Goal: Task Accomplishment & Management: Use online tool/utility

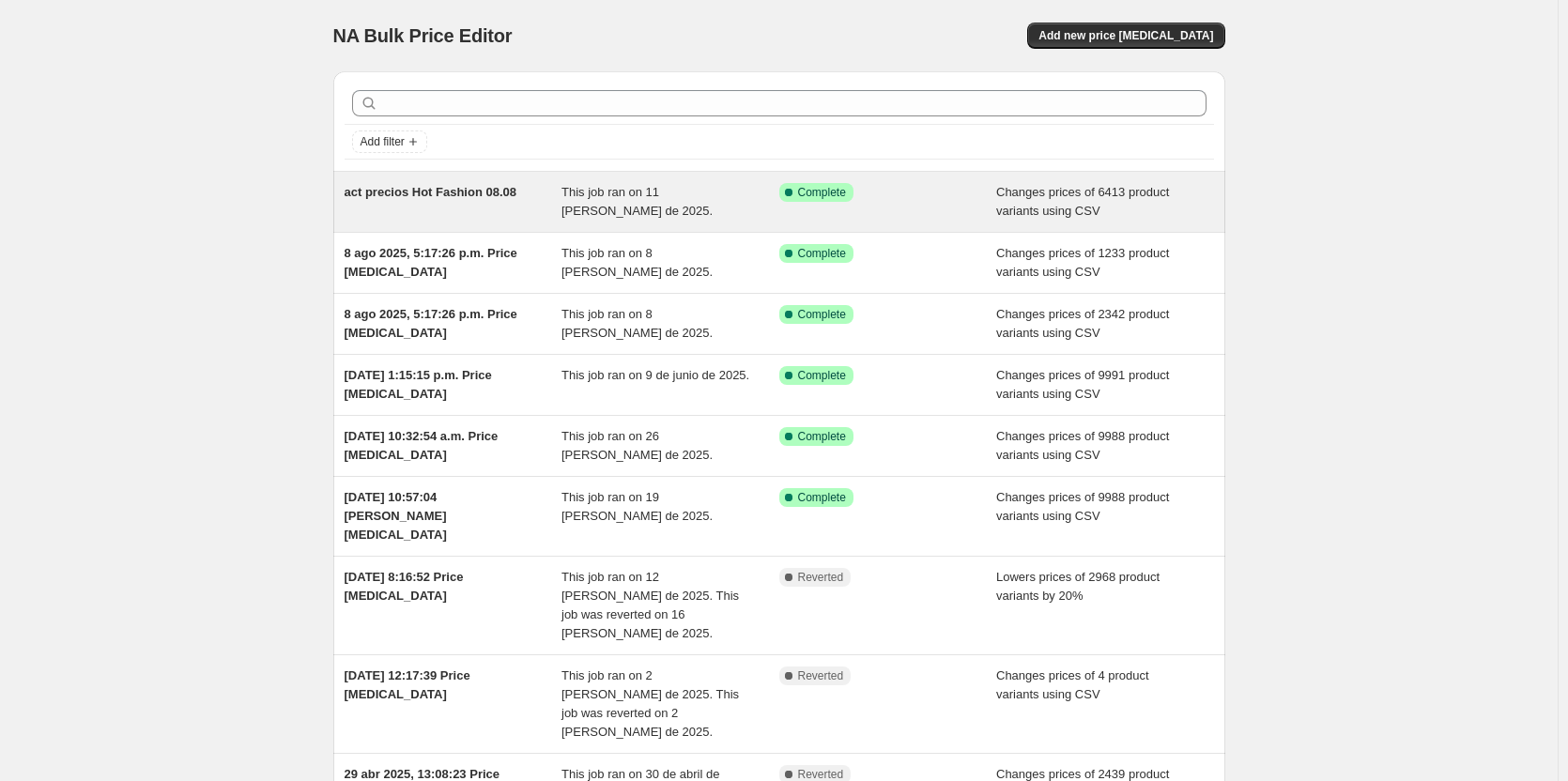
click at [521, 200] on div "act precios Hot Fashion 08.08" at bounding box center [453, 202] width 218 height 38
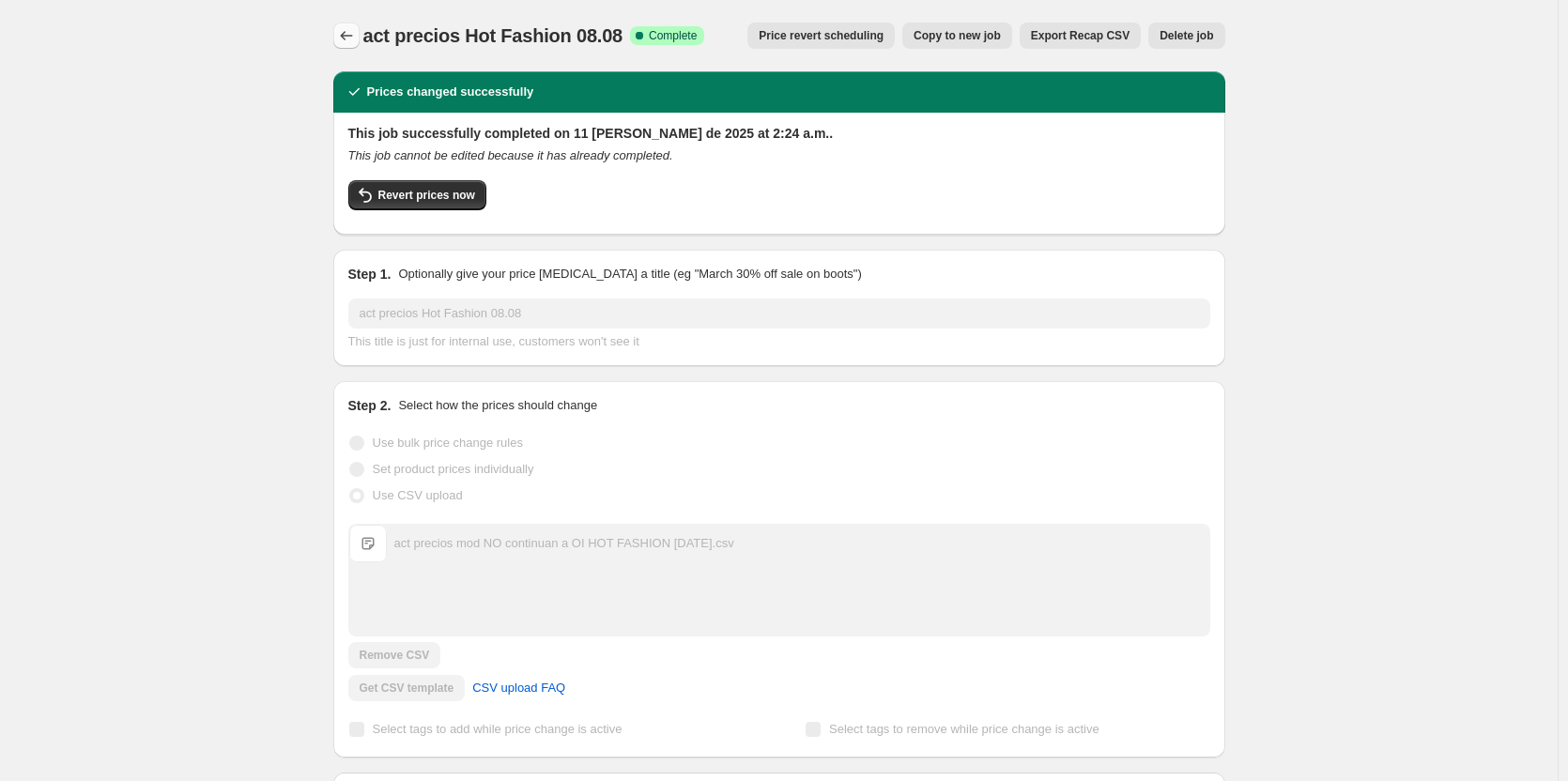
click at [353, 42] on icon "Price change jobs" at bounding box center [346, 36] width 19 height 19
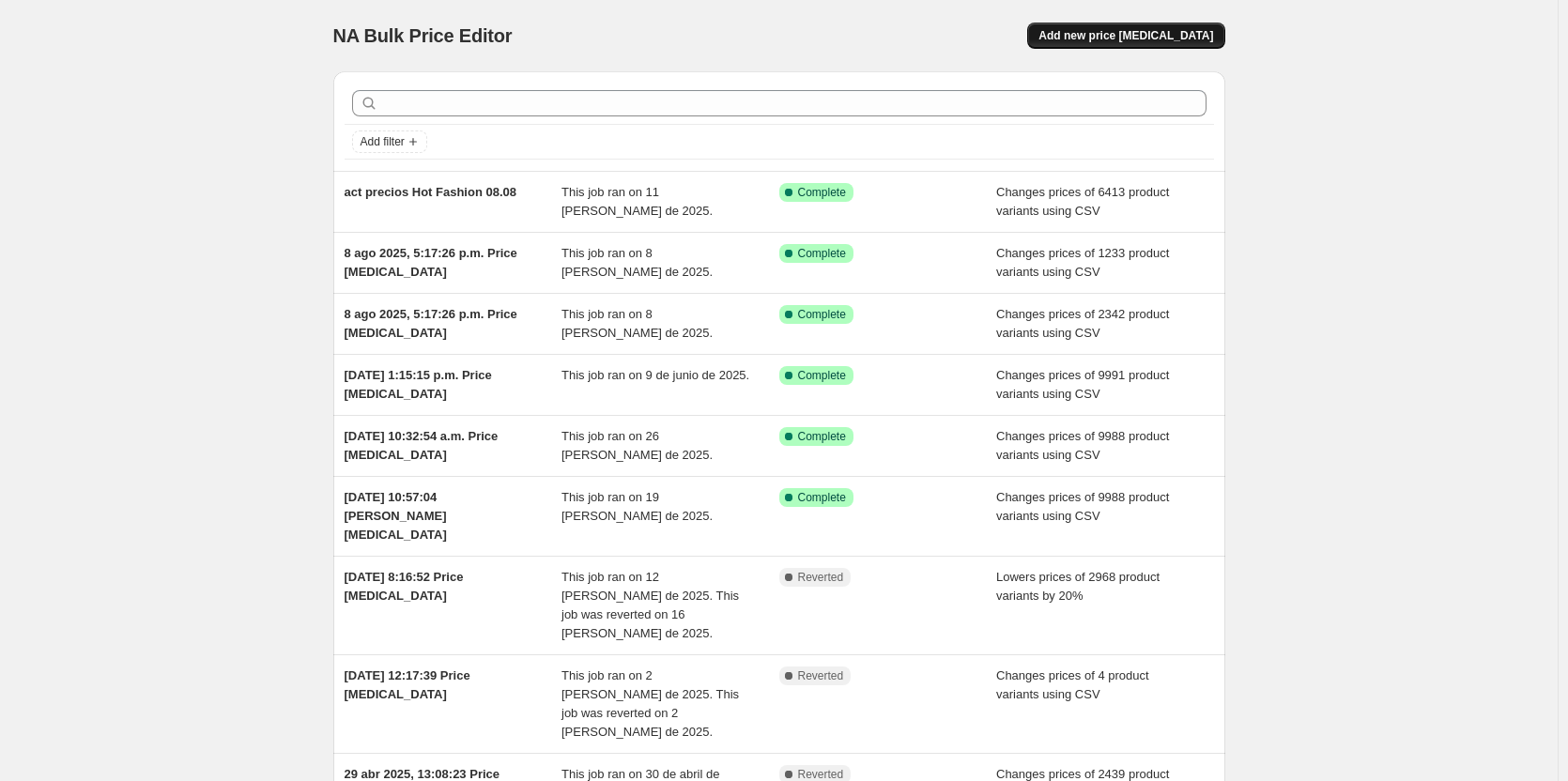
click at [1099, 30] on span "Add new price [MEDICAL_DATA]" at bounding box center [1126, 35] width 175 height 15
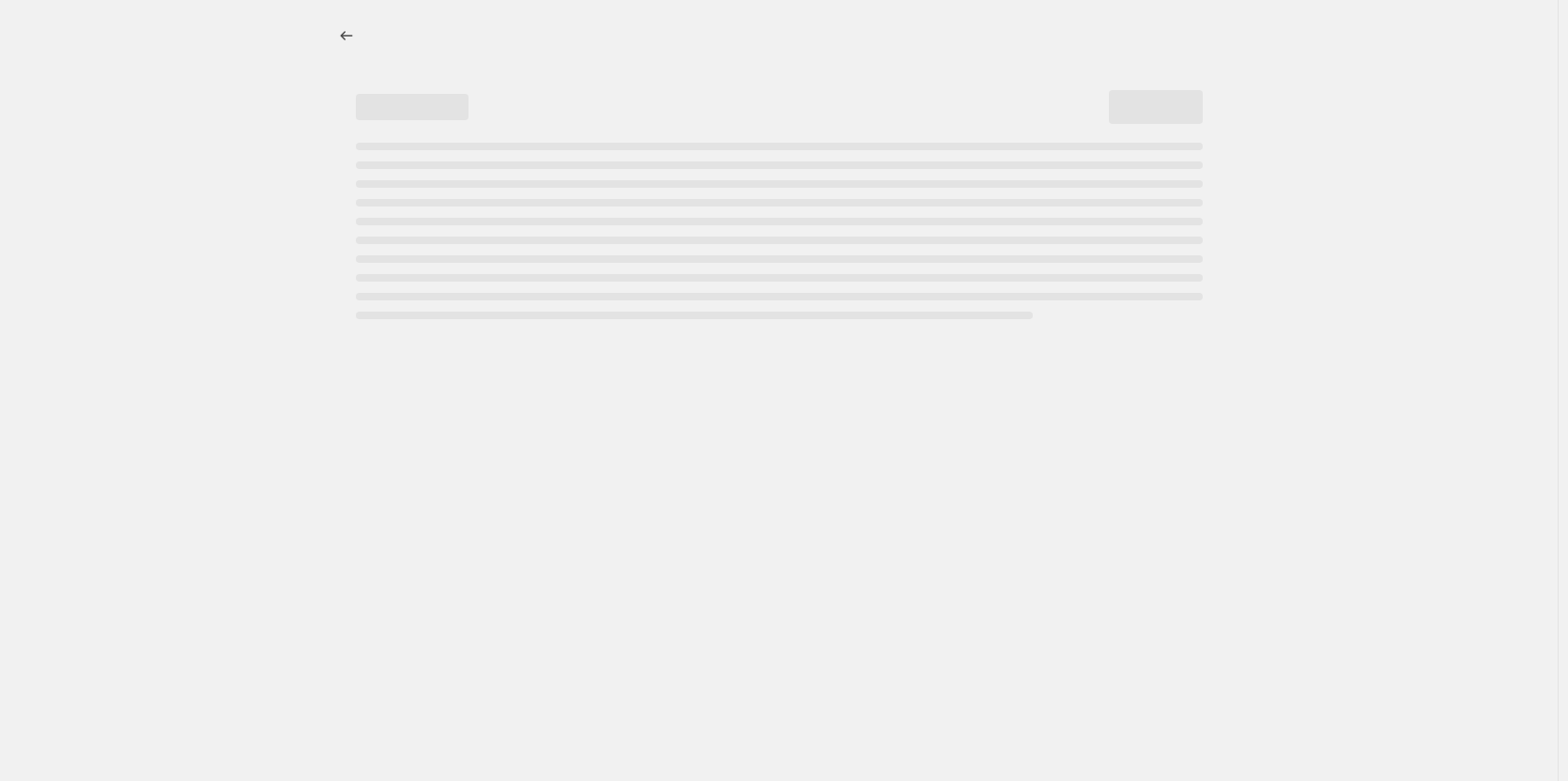
select select "percentage"
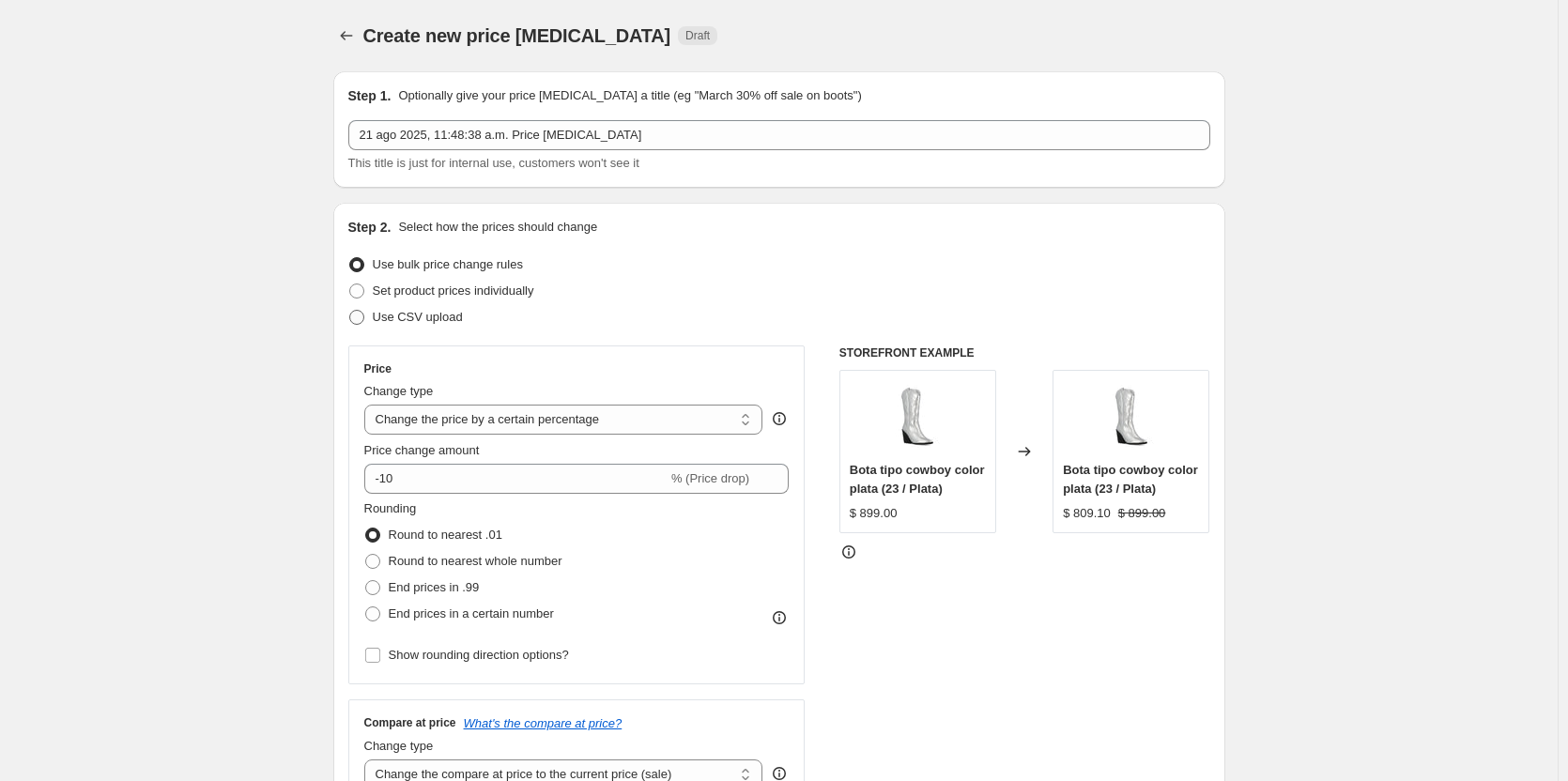
click at [390, 316] on span "Use CSV upload" at bounding box center [418, 317] width 90 height 14
click at [350, 311] on input "Use CSV upload" at bounding box center [349, 310] width 1 height 1
radio input "true"
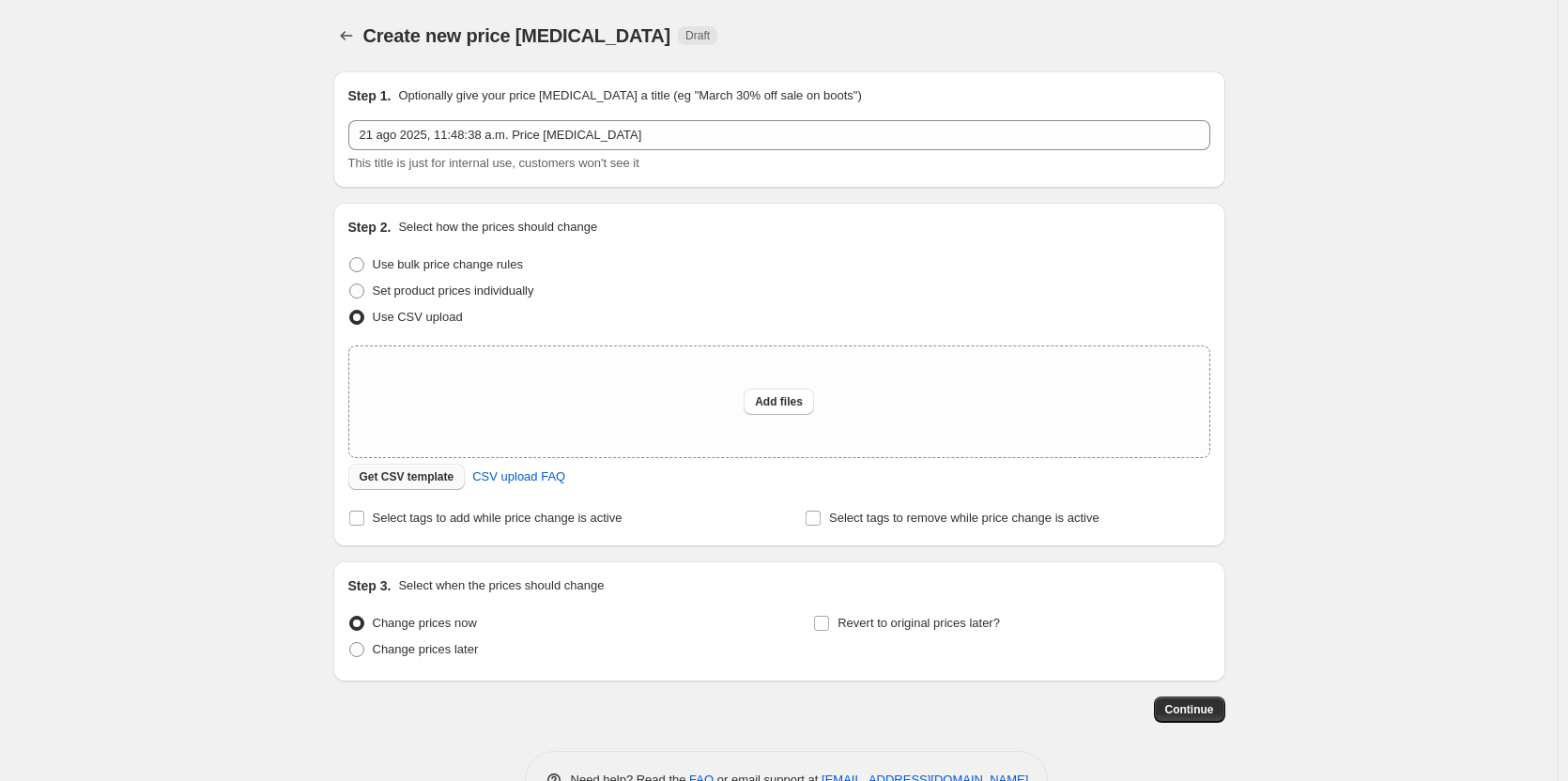
click at [414, 482] on span "Get CSV template" at bounding box center [408, 476] width 95 height 15
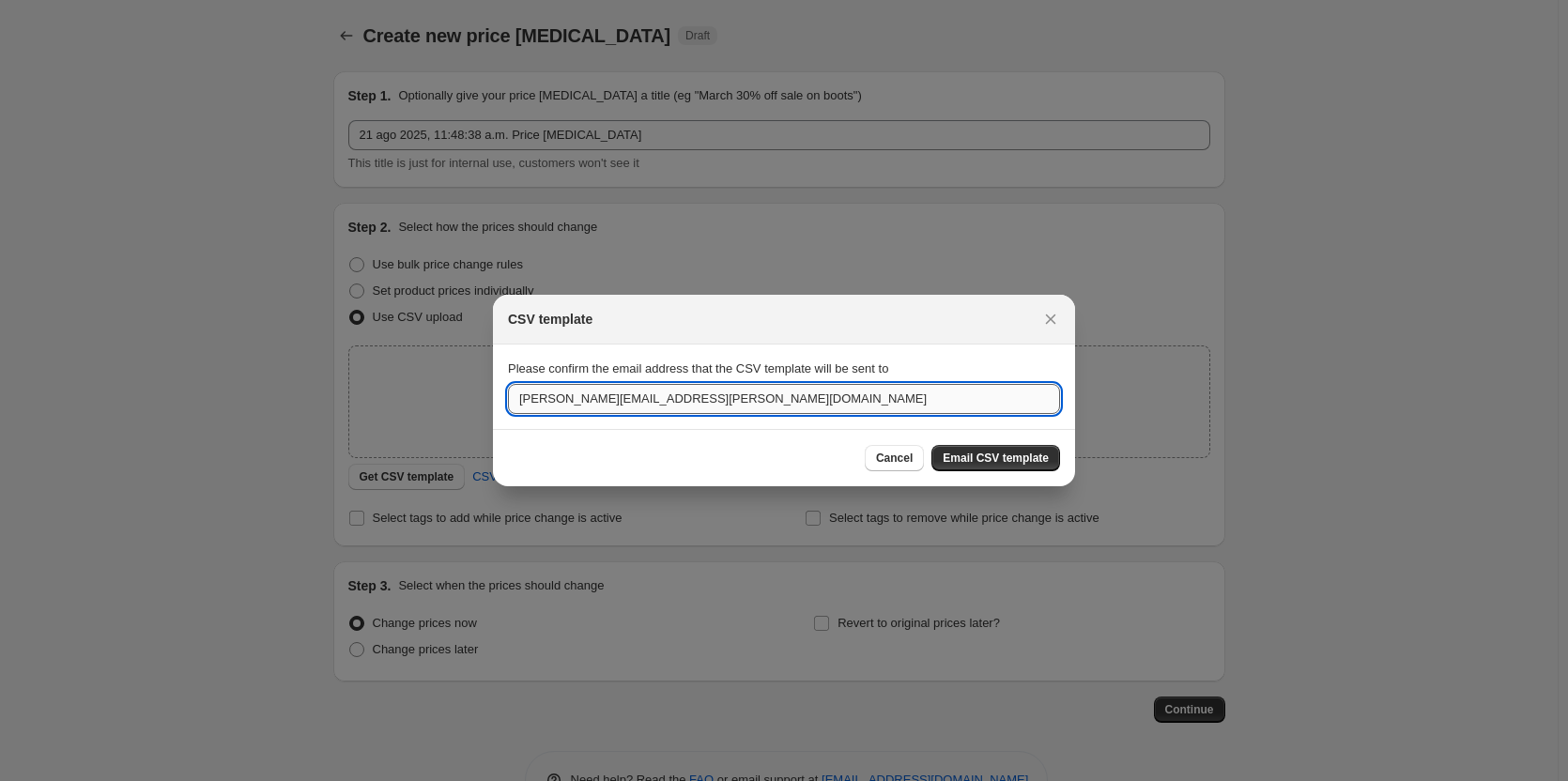
click at [738, 397] on input "[PERSON_NAME][EMAIL_ADDRESS][PERSON_NAME][DOMAIN_NAME]" at bounding box center [784, 399] width 552 height 30
type input "[PERSON_NAME][EMAIL_ADDRESS][PERSON_NAME][DOMAIN_NAME]"
click at [1029, 464] on span "Email CSV template" at bounding box center [995, 457] width 106 height 15
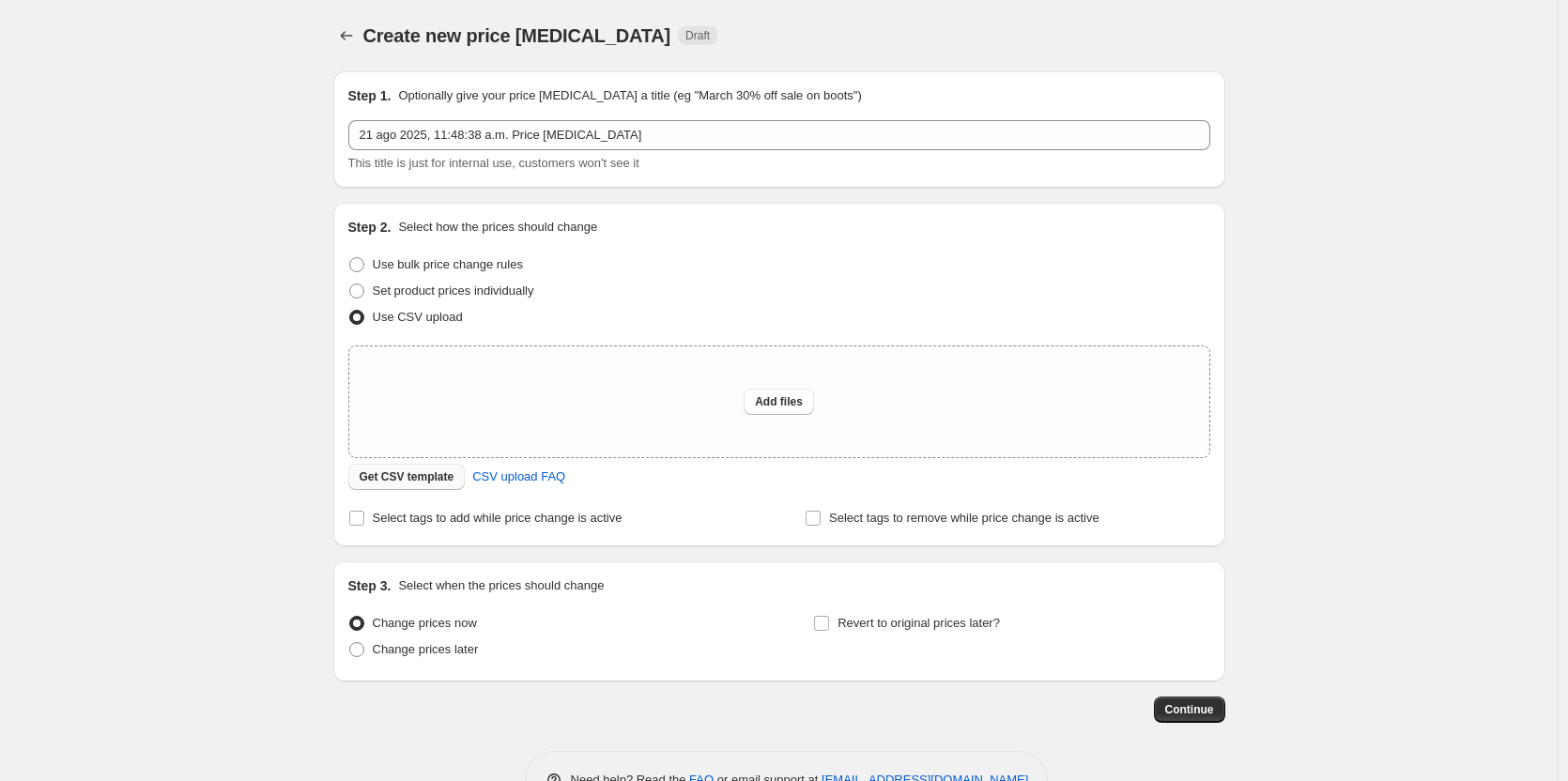
click at [398, 477] on span "Get CSV template" at bounding box center [408, 476] width 95 height 15
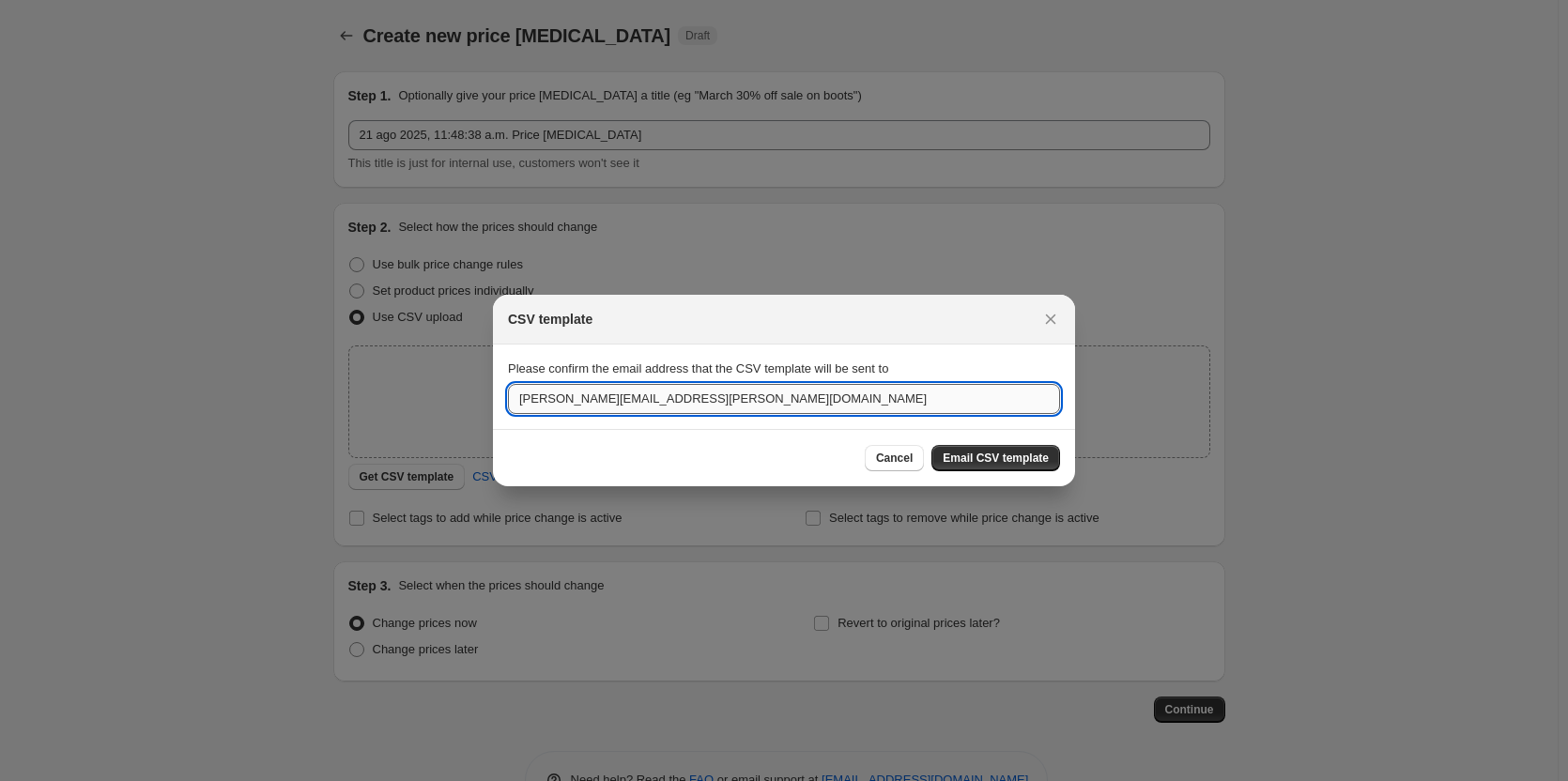
click at [688, 394] on input "[PERSON_NAME][EMAIL_ADDRESS][PERSON_NAME][DOMAIN_NAME]" at bounding box center [784, 399] width 552 height 30
type input "[PERSON_NAME][EMAIL_ADDRESS][PERSON_NAME][DOMAIN_NAME]"
click at [960, 455] on span "Email CSV template" at bounding box center [995, 457] width 106 height 15
